Goal: Task Accomplishment & Management: Complete application form

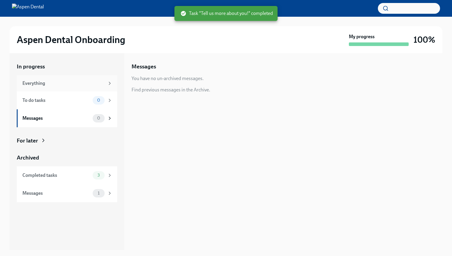
click at [65, 82] on div "Everything" at bounding box center [63, 83] width 82 height 7
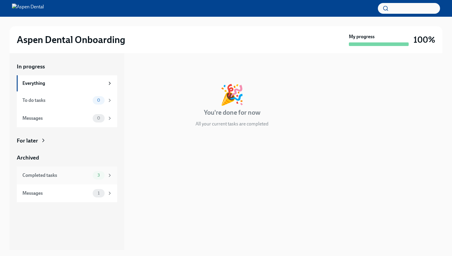
click at [74, 184] on div "Completed tasks 3" at bounding box center [67, 175] width 100 height 18
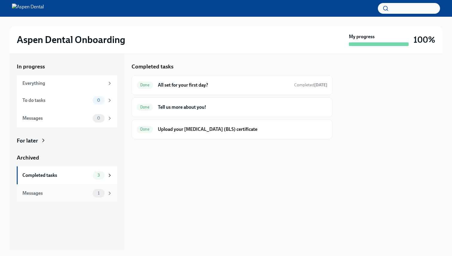
click at [79, 202] on div "Messages 1" at bounding box center [67, 193] width 100 height 18
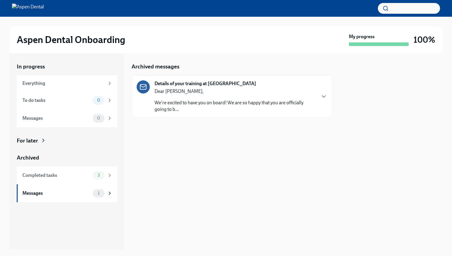
click at [176, 108] on p "We're excited to have you on board! We are so happy that you are officially goi…" at bounding box center [234, 105] width 161 height 13
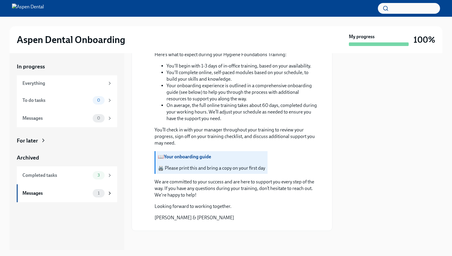
scroll to position [517, 0]
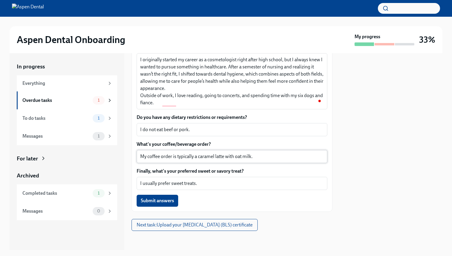
scroll to position [119, 0]
drag, startPoint x: 68, startPoint y: 120, endPoint x: 171, endPoint y: 0, distance: 158.1
click at [0, 0] on div "Aspen Dental Onboarding My progress 33% In progress Everything Overdue tasks 1 …" at bounding box center [226, 125] width 452 height 250
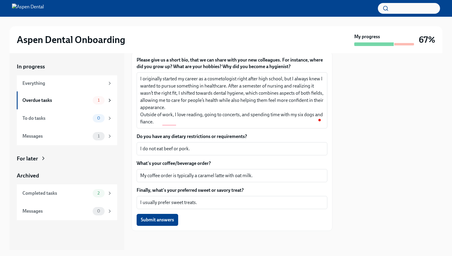
scroll to position [100, 0]
click at [178, 221] on button "Submit answers" at bounding box center [158, 220] width 42 height 12
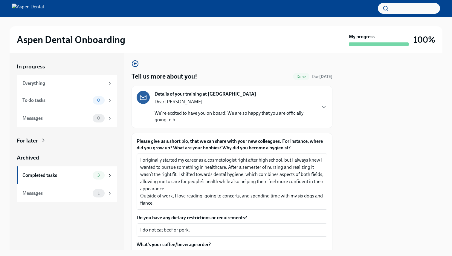
scroll to position [0, 0]
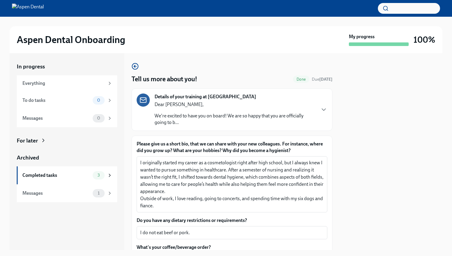
click at [198, 108] on p "Dear [PERSON_NAME]," at bounding box center [234, 104] width 161 height 7
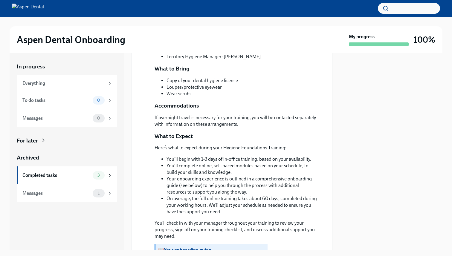
scroll to position [259, 0]
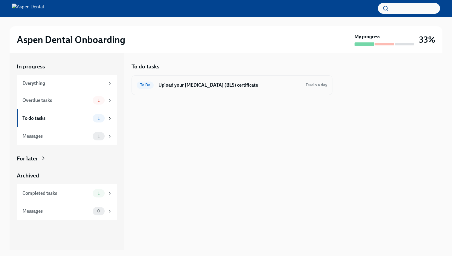
click at [219, 82] on div "To Do Upload your [MEDICAL_DATA] (BLS) certificate Due in a day" at bounding box center [232, 85] width 191 height 10
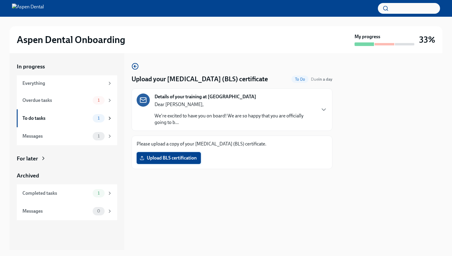
click at [182, 161] on span "Upload BLS certification" at bounding box center [169, 158] width 56 height 6
click at [0, 0] on input "Upload BLS certification" at bounding box center [0, 0] width 0 height 0
click at [163, 161] on span "CPR .pdf" at bounding box center [153, 158] width 24 height 6
click at [0, 0] on input "CPR .pdf" at bounding box center [0, 0] width 0 height 0
click at [93, 138] on div "1" at bounding box center [99, 136] width 12 height 8
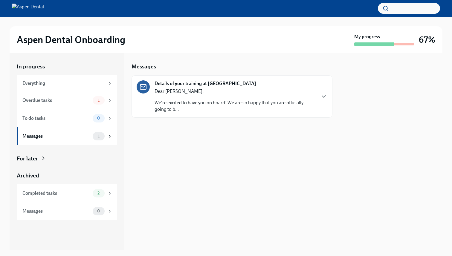
click at [228, 99] on div "Dear Dakota, We're excited to have you on board! We are so happy that you are o…" at bounding box center [234, 100] width 161 height 24
